Goal: Use online tool/utility: Utilize a website feature to perform a specific function

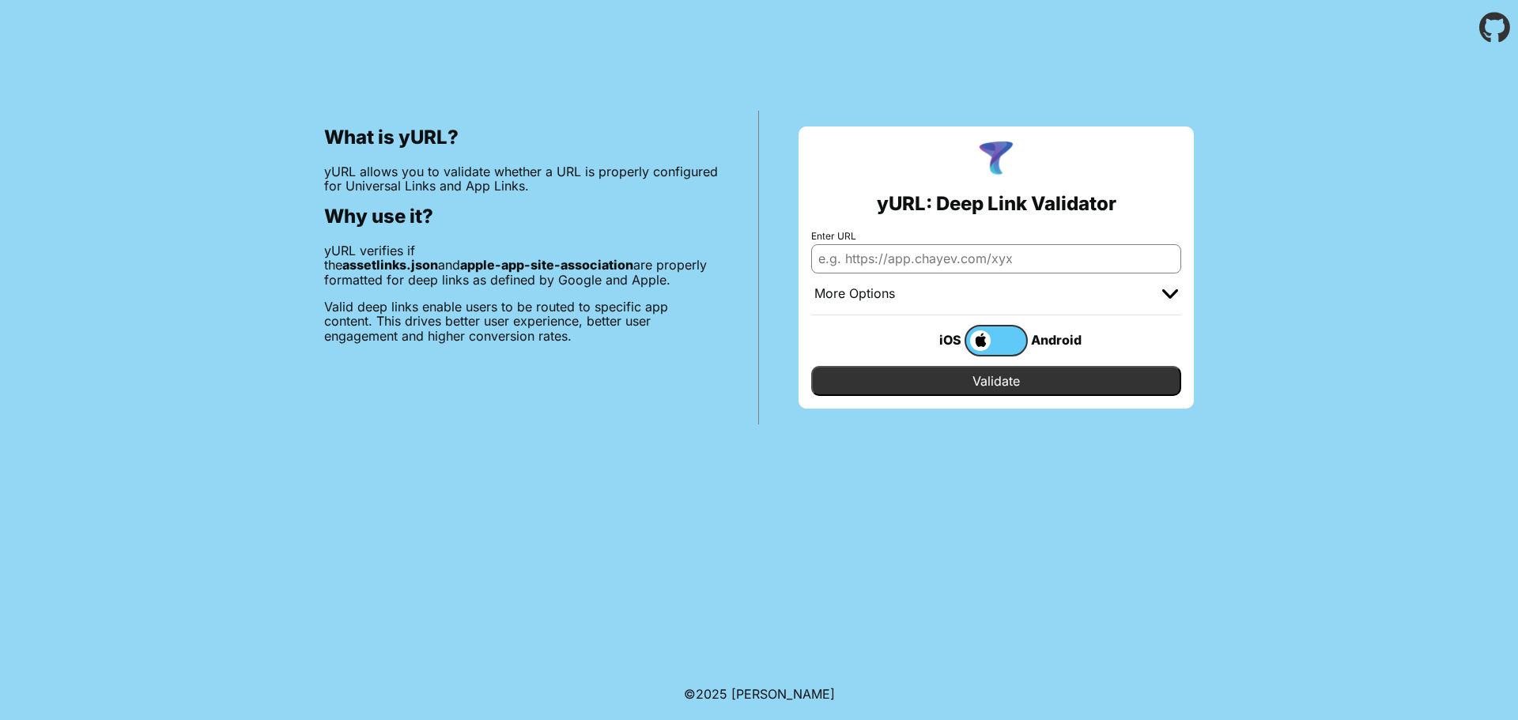
click at [951, 258] on input "Enter URL" at bounding box center [996, 258] width 370 height 28
drag, startPoint x: 960, startPoint y: 262, endPoint x: 1517, endPoint y: 273, distance: 556.6
click at [1517, 273] on div "What is yURL? yURL allows you to validate whether a URL is properly configured …" at bounding box center [759, 239] width 1518 height 369
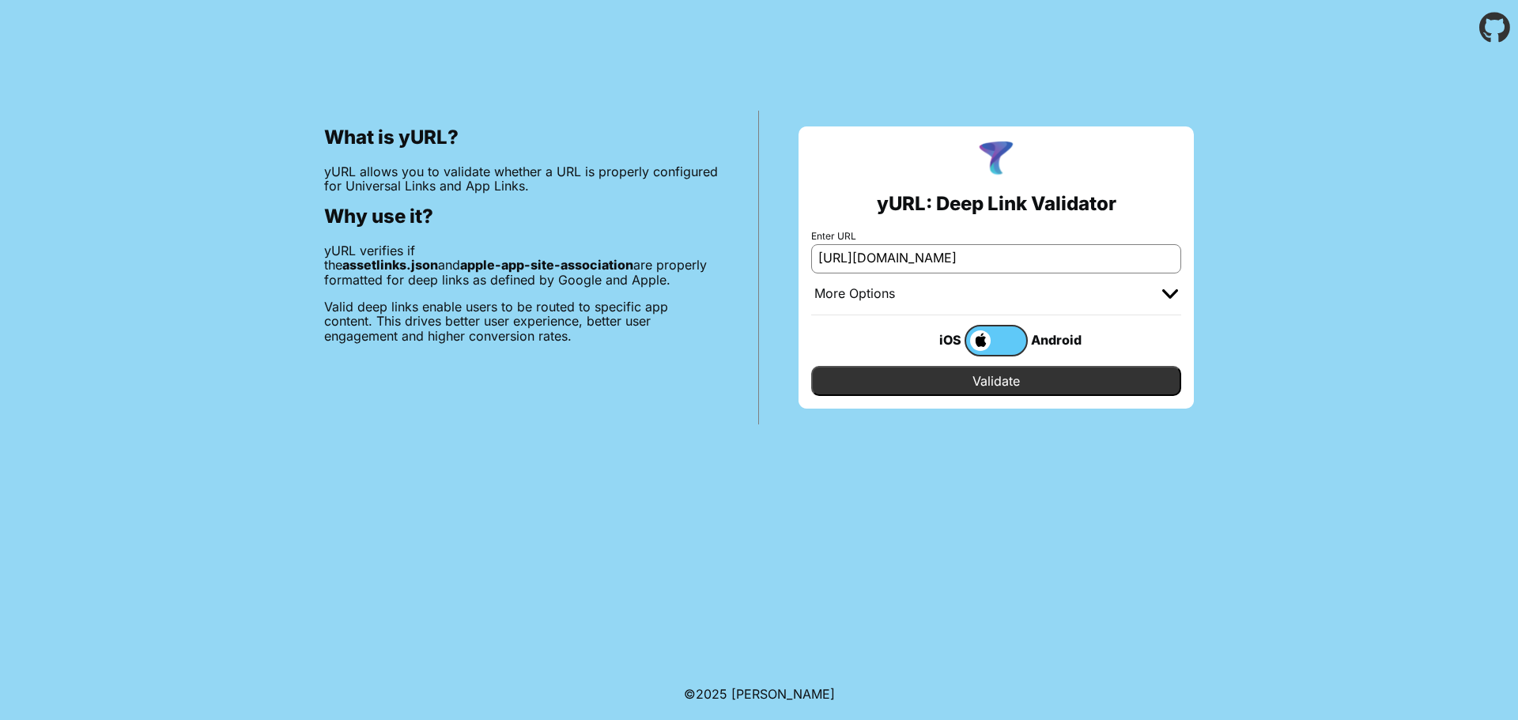
type input "[URL][DOMAIN_NAME]"
click at [1135, 349] on div "iOS Android" at bounding box center [996, 340] width 370 height 51
drag, startPoint x: 984, startPoint y: 335, endPoint x: 1035, endPoint y: 329, distance: 51.0
click at [1034, 329] on div "iOS Android" at bounding box center [996, 341] width 190 height 32
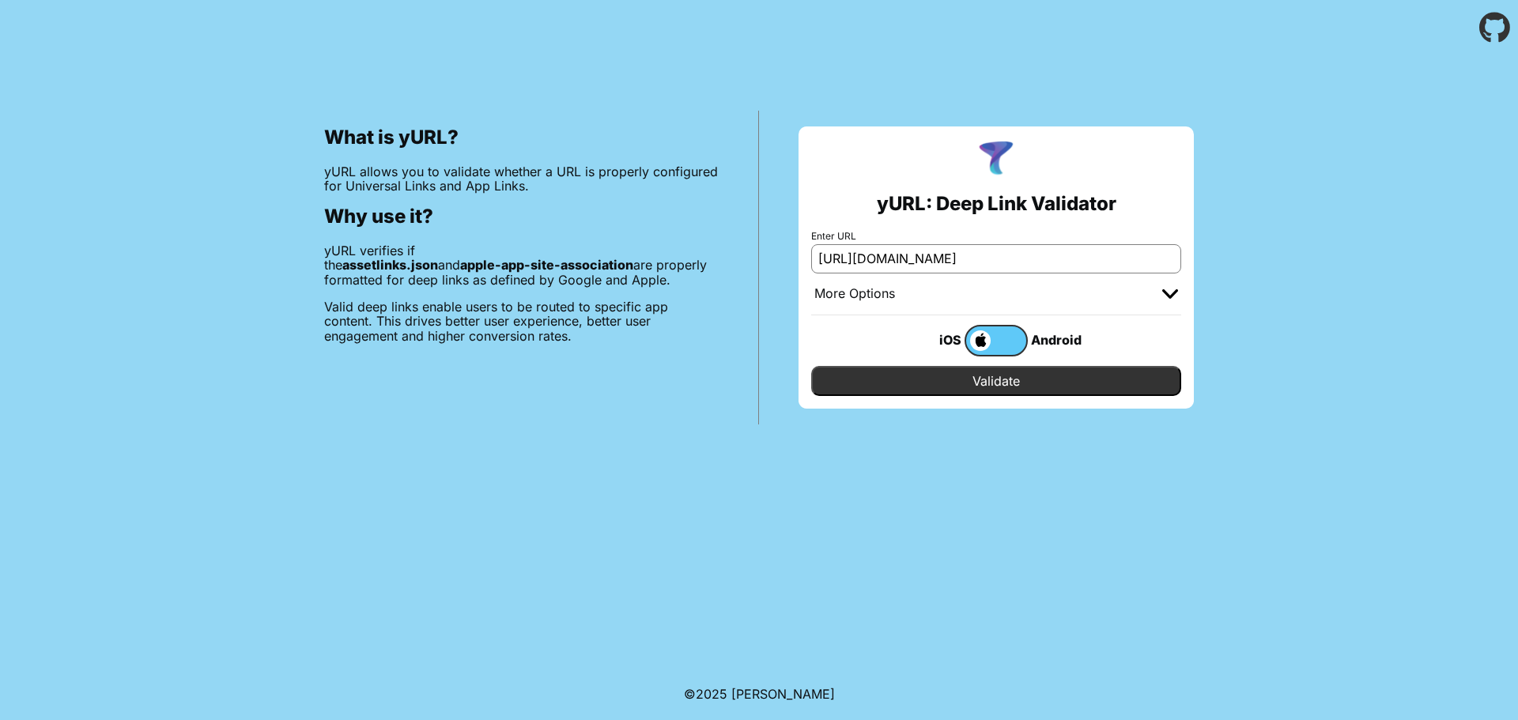
click at [1018, 342] on label at bounding box center [995, 341] width 63 height 32
click at [0, 0] on input "checkbox" at bounding box center [0, 0] width 0 height 0
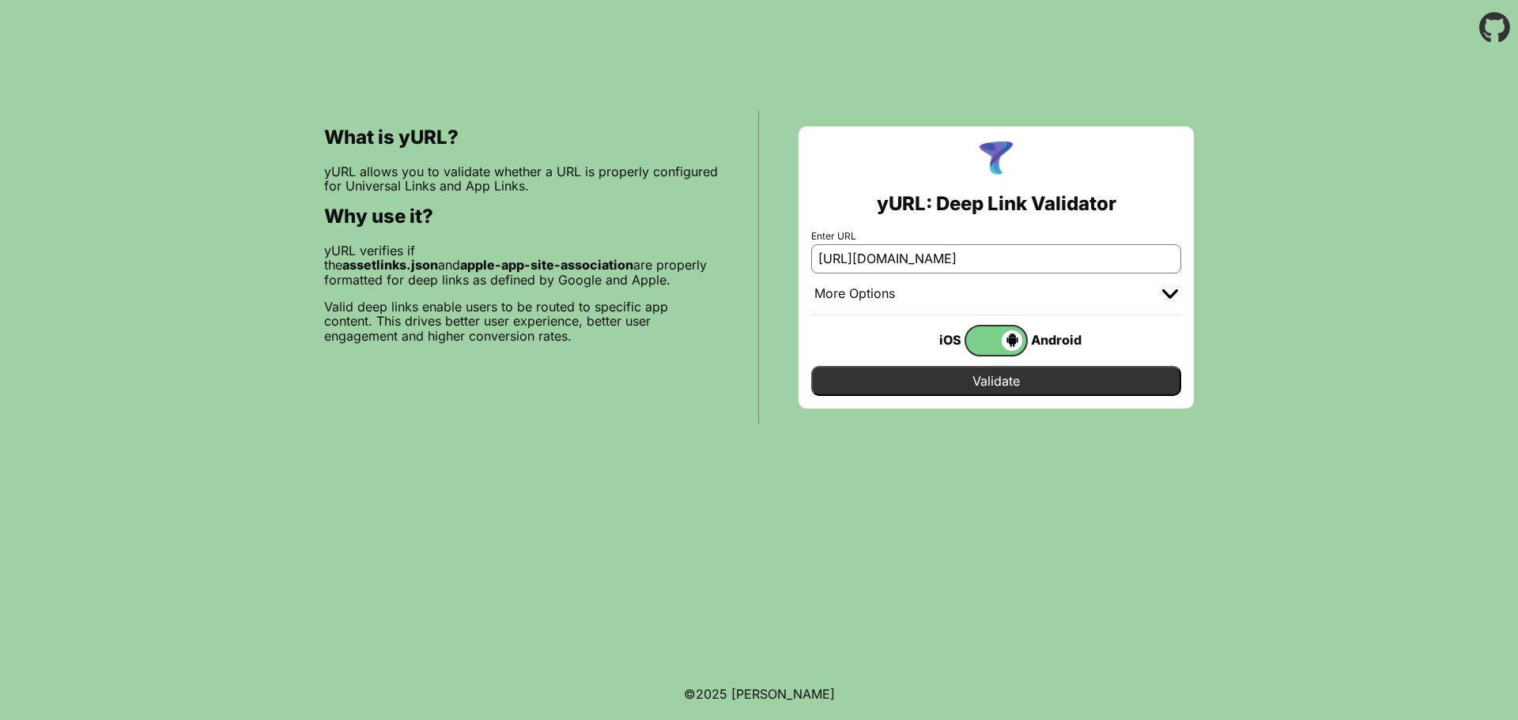
click at [1010, 382] on input "Validate" at bounding box center [996, 381] width 370 height 30
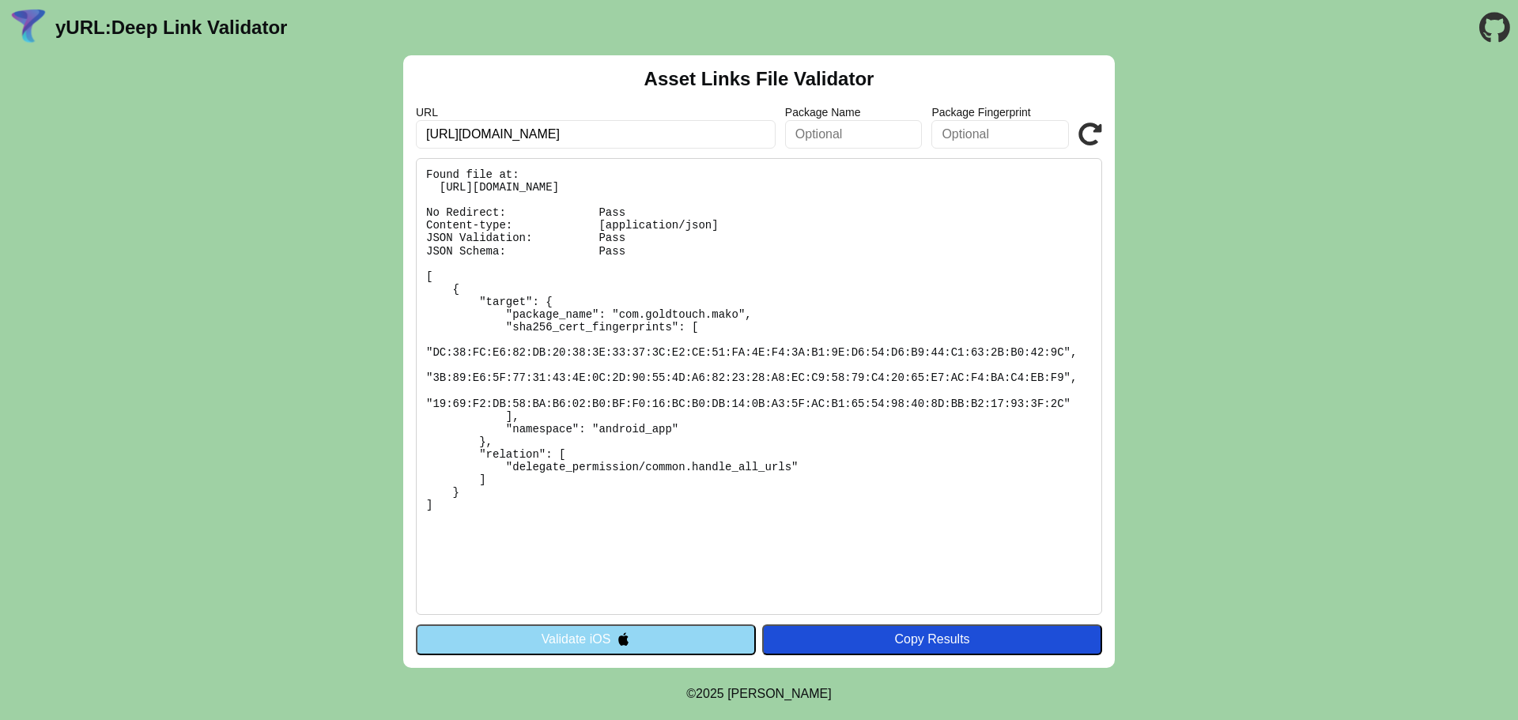
click at [850, 148] on input "text" at bounding box center [854, 134] width 138 height 28
click at [1107, 138] on div "Asset Links File Validator URL [URL][DOMAIN_NAME] Package Name Package Fingerpr…" at bounding box center [758, 361] width 711 height 613
click at [1094, 139] on icon at bounding box center [1090, 135] width 24 height 24
